Goal: Book appointment/travel/reservation

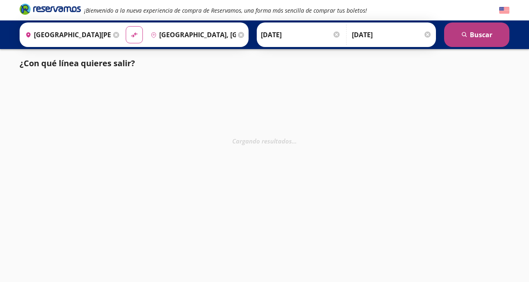
click at [470, 36] on button "search [GEOGRAPHIC_DATA]" at bounding box center [476, 34] width 65 height 25
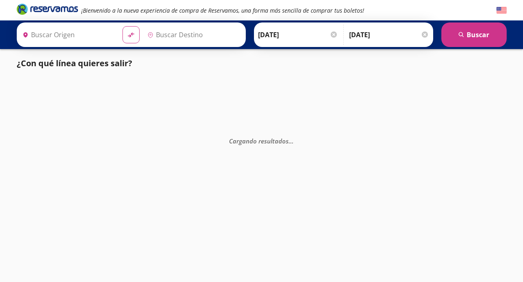
type input "[GEOGRAPHIC_DATA][PERSON_NAME], [GEOGRAPHIC_DATA][PERSON_NAME]"
type input "[GEOGRAPHIC_DATA], [GEOGRAPHIC_DATA]"
